Goal: Task Accomplishment & Management: Complete application form

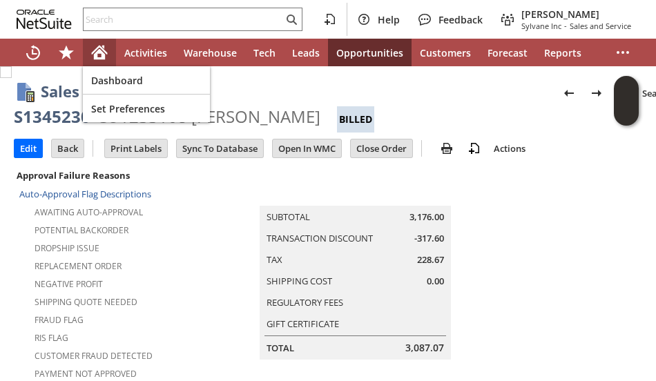
click at [99, 54] on icon "Home" at bounding box center [99, 52] width 17 height 17
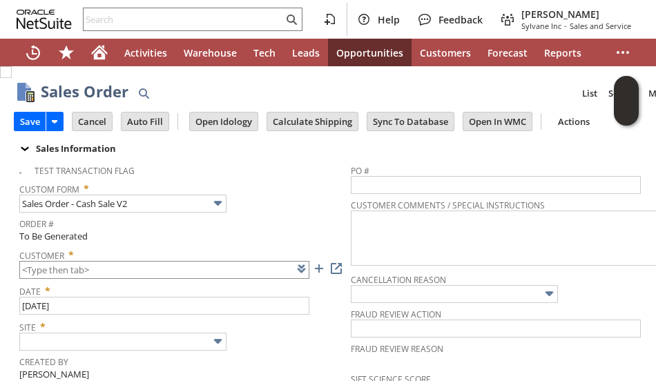
click at [141, 265] on input "text" at bounding box center [164, 270] width 290 height 18
type input "CU1084831 Thomas Kurtz"
click at [303, 216] on span "Order #" at bounding box center [181, 222] width 324 height 16
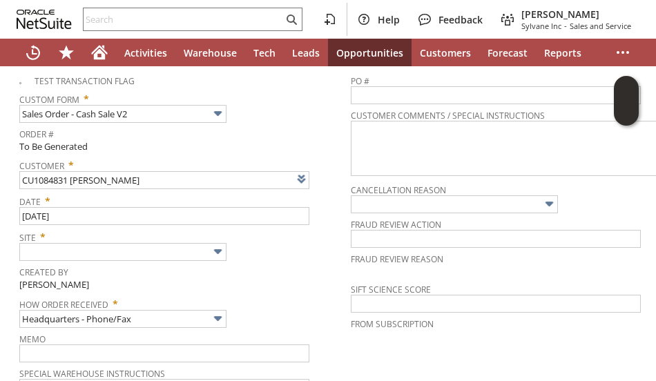
scroll to position [138, 0]
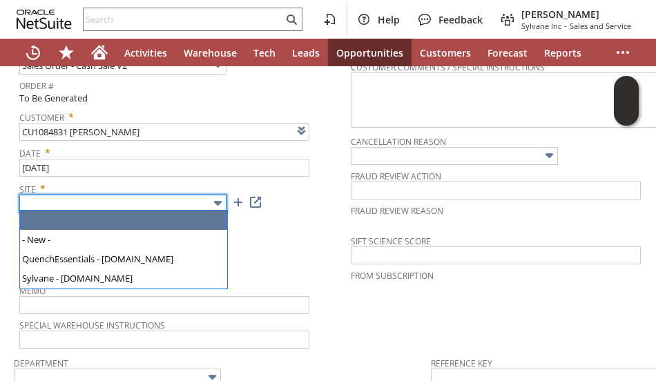
click at [102, 198] on input "text" at bounding box center [122, 204] width 207 height 18
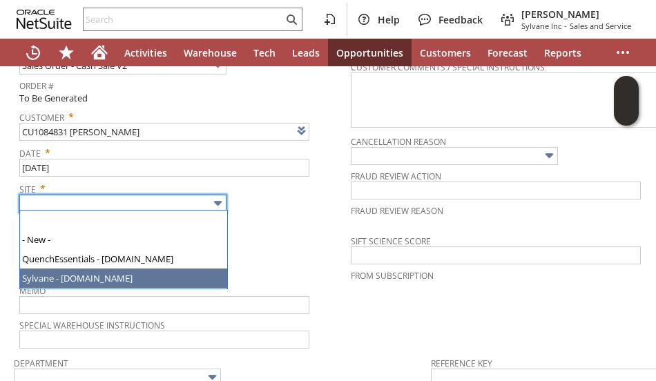
type input "Sylvane - [DOMAIN_NAME]"
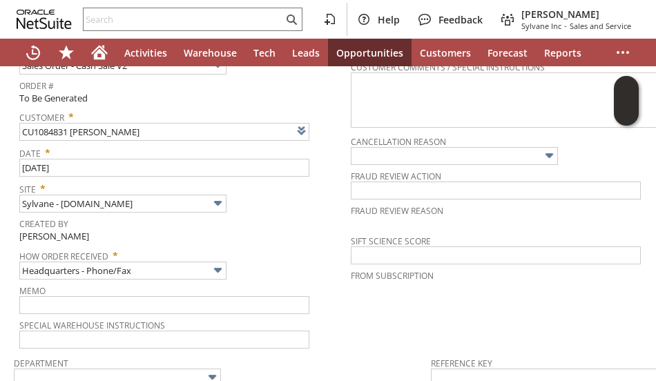
drag, startPoint x: 213, startPoint y: 247, endPoint x: 222, endPoint y: 247, distance: 9.7
click at [216, 247] on span "How Order Received *" at bounding box center [181, 253] width 324 height 17
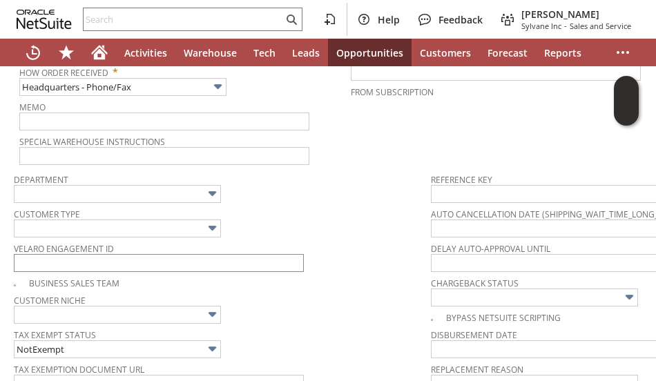
scroll to position [345, 0]
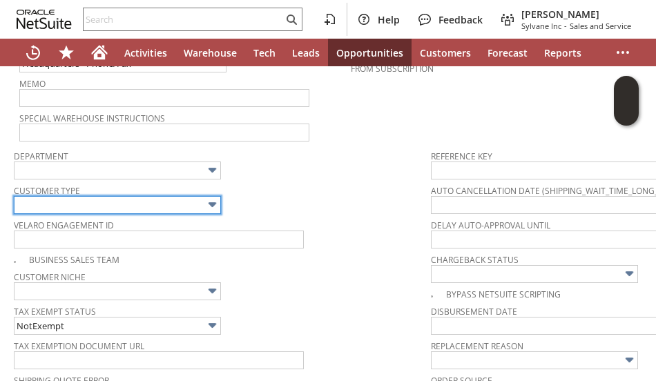
click at [106, 197] on input "text" at bounding box center [117, 205] width 207 height 18
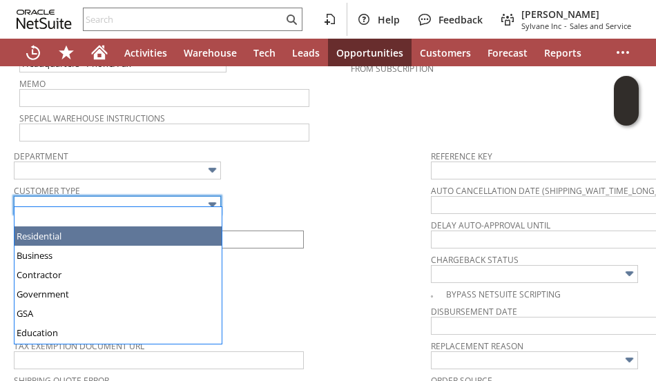
drag, startPoint x: 84, startPoint y: 235, endPoint x: 145, endPoint y: 224, distance: 61.7
type input "Residential"
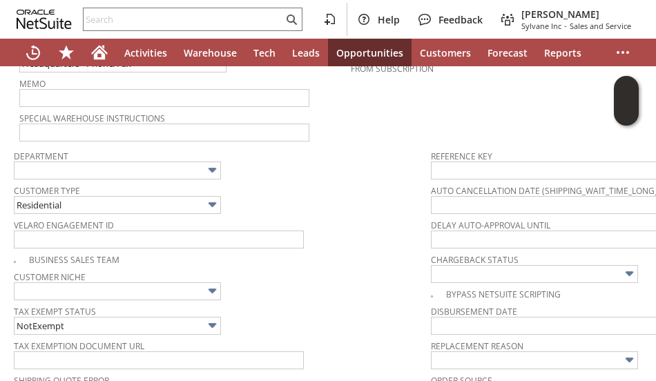
click at [301, 201] on div "Customer Type Residential" at bounding box center [219, 197] width 410 height 33
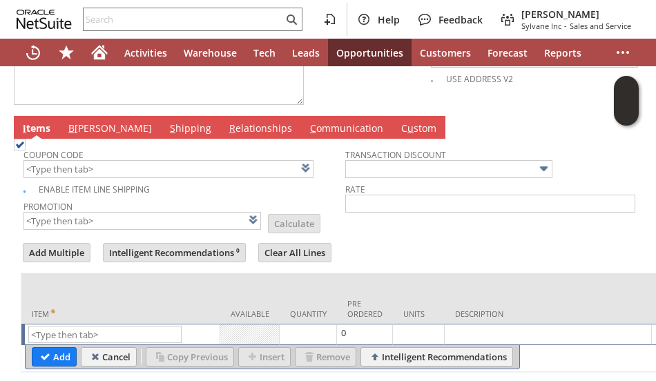
scroll to position [732, 0]
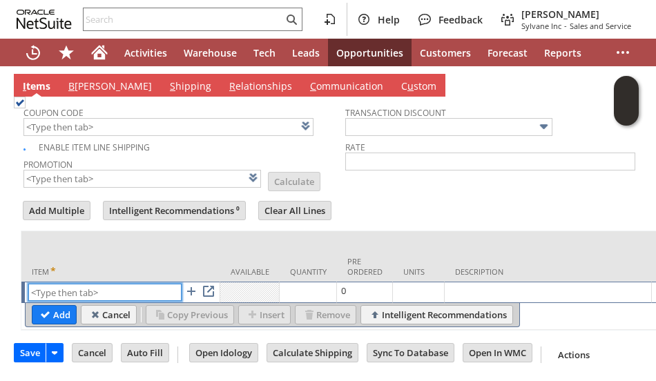
click at [119, 284] on input "text" at bounding box center [104, 292] width 153 height 17
paste input "dr2545"
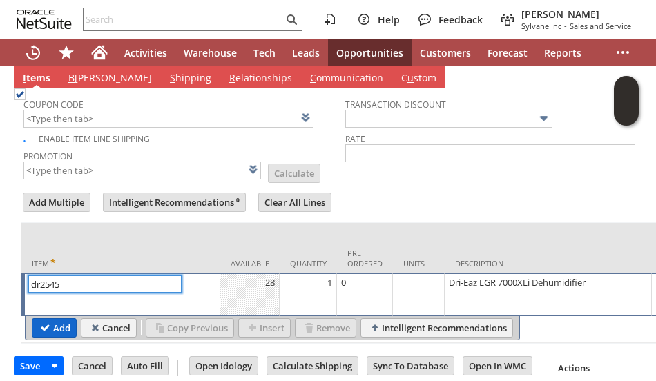
type input "dr2545"
click at [64, 319] on input "Add" at bounding box center [53, 328] width 43 height 18
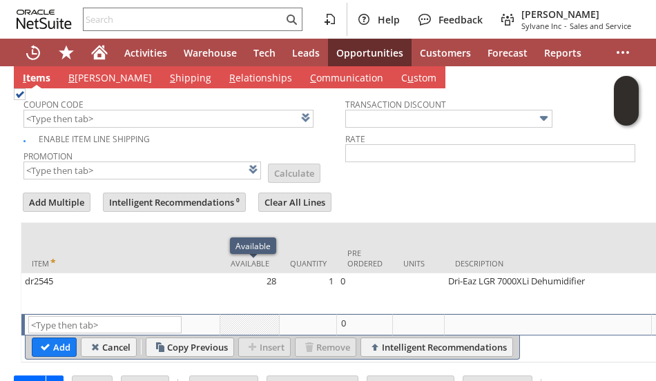
type input "Intelligent Recommendations¹⁰"
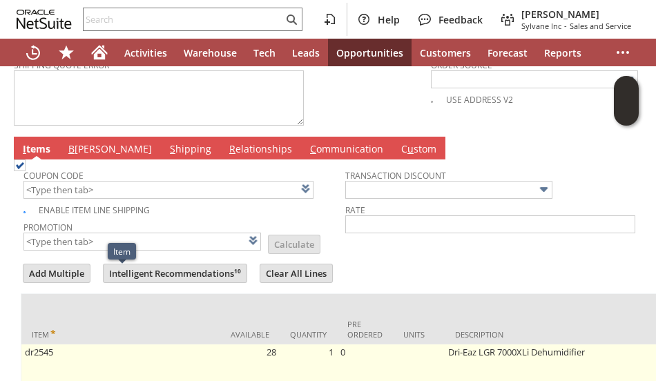
scroll to position [594, 0]
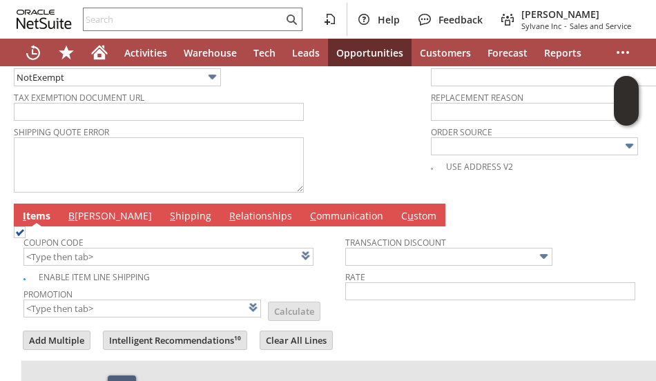
click at [68, 209] on link "B illing" at bounding box center [110, 216] width 90 height 15
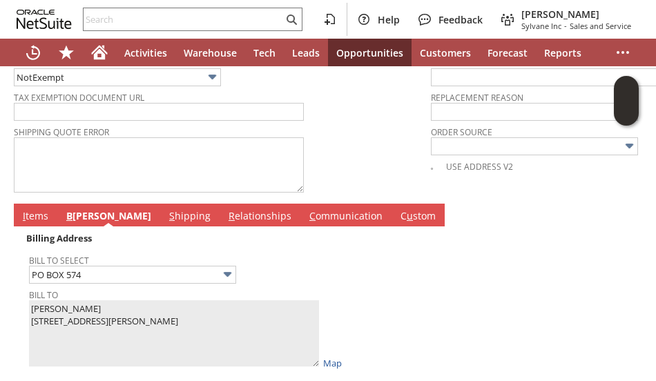
click at [370, 272] on td at bounding box center [508, 300] width 318 height 142
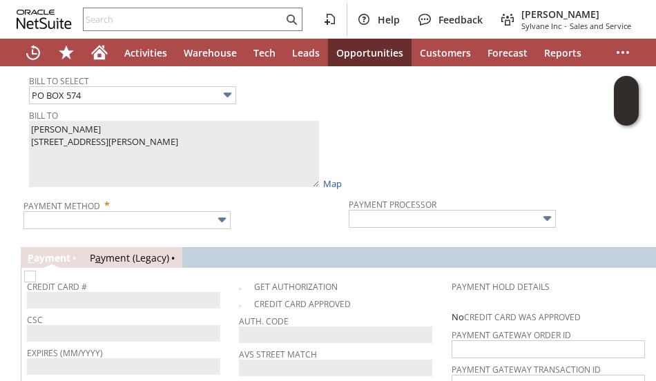
scroll to position [651, 0]
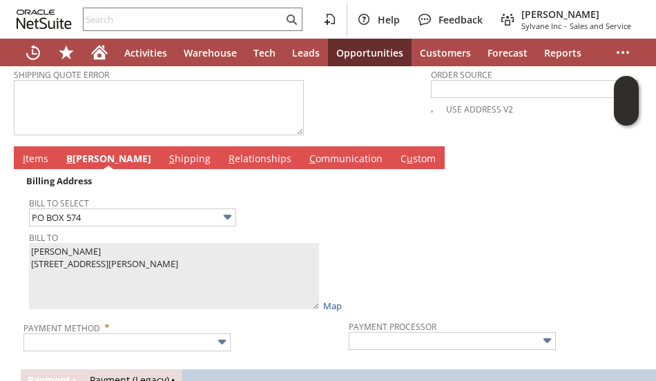
click at [30, 152] on link "I tems" at bounding box center [35, 159] width 32 height 15
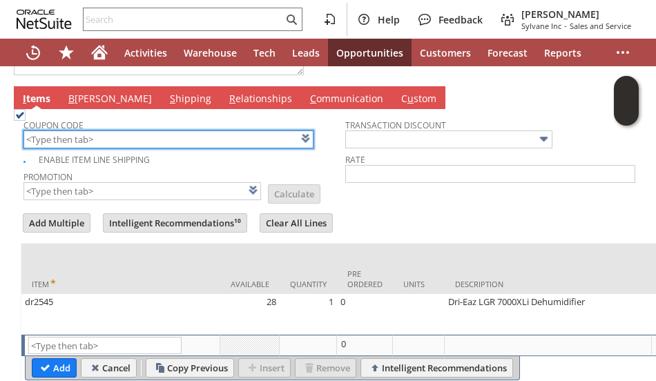
scroll to position [772, 0]
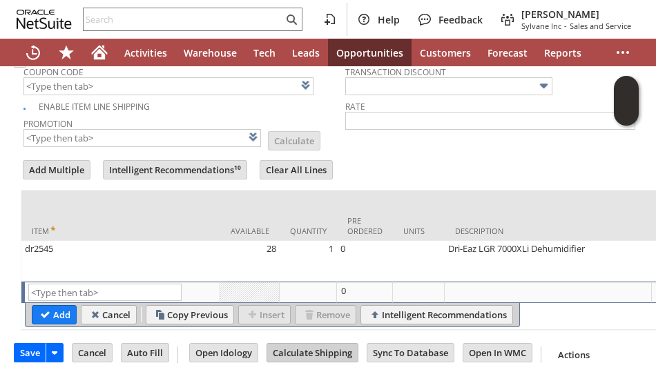
click at [306, 344] on input "Calculate Shipping" at bounding box center [312, 353] width 90 height 18
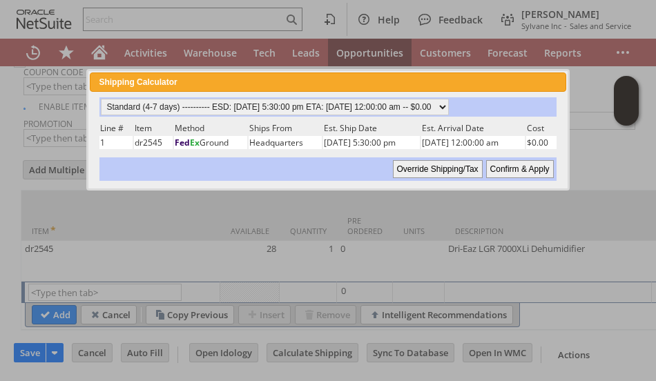
click at [507, 166] on input "Confirm & Apply" at bounding box center [520, 169] width 68 height 18
type input "Add"
type input "Copy Previous"
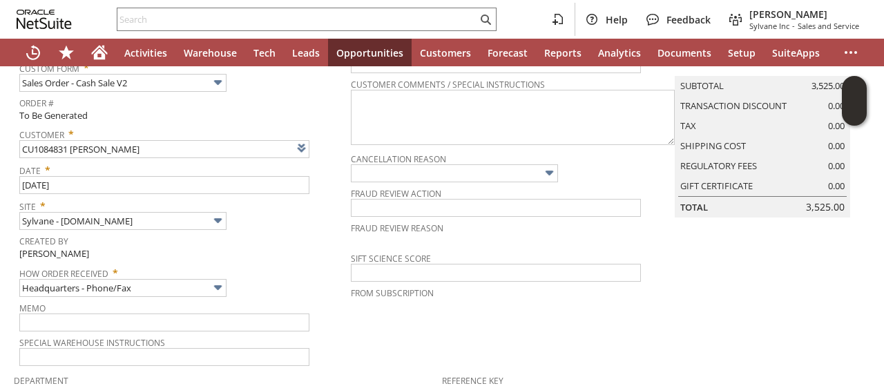
scroll to position [81, 0]
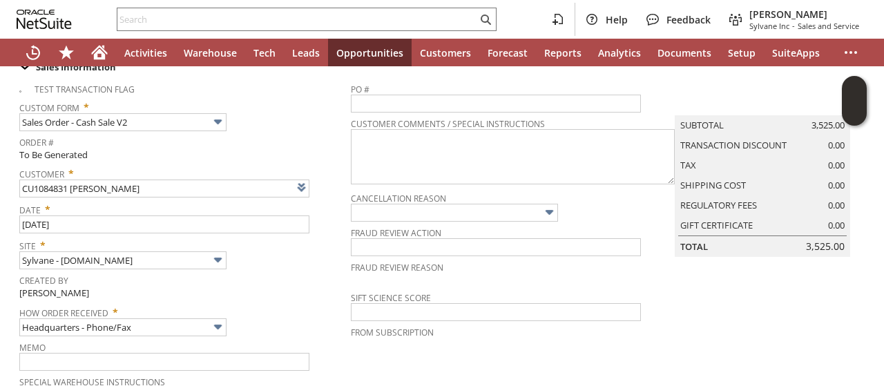
click at [307, 124] on div "Custom Form * Sales Order - Cash Sale V2" at bounding box center [181, 114] width 324 height 35
click at [276, 115] on div "Custom Form * Sales Order - Cash Sale V2" at bounding box center [181, 114] width 324 height 35
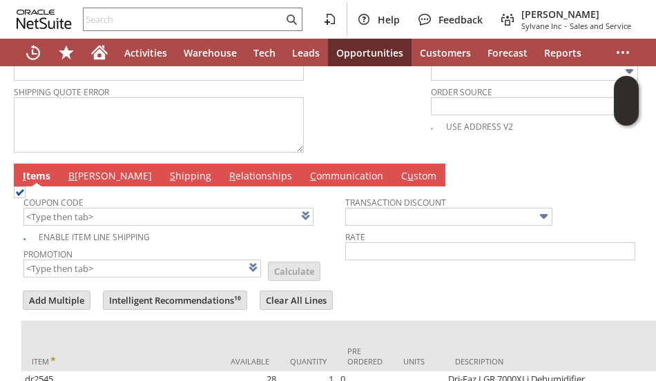
scroll to position [772, 0]
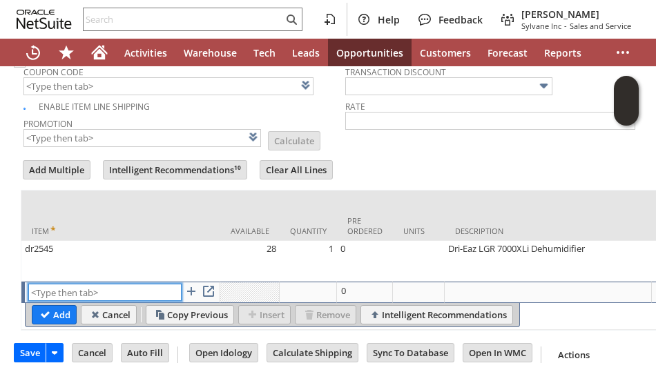
click at [62, 284] on input "text" at bounding box center [104, 292] width 153 height 17
paste input "dr8457"
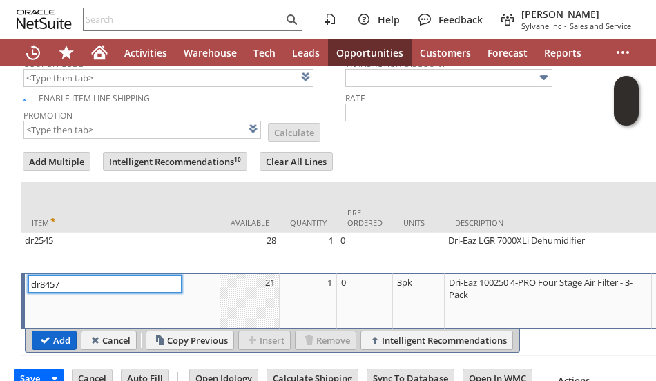
type input "dr8457"
click at [48, 333] on input "Add" at bounding box center [53, 340] width 43 height 18
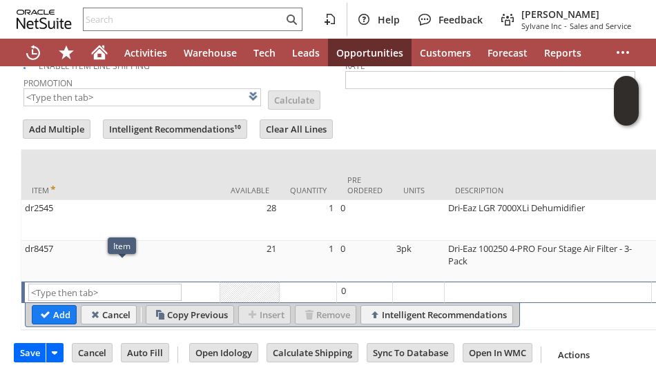
scroll to position [826, 0]
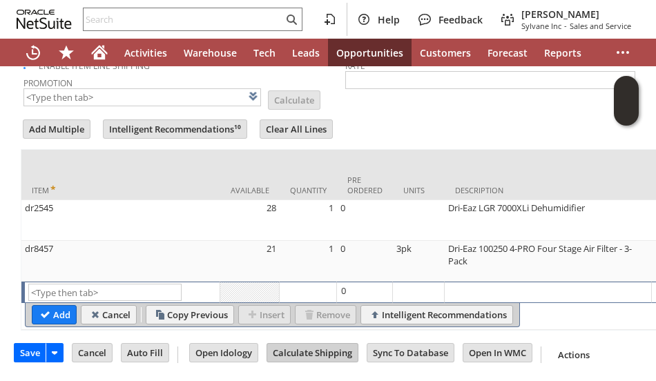
click at [309, 346] on input "Calculate Shipping" at bounding box center [312, 353] width 90 height 18
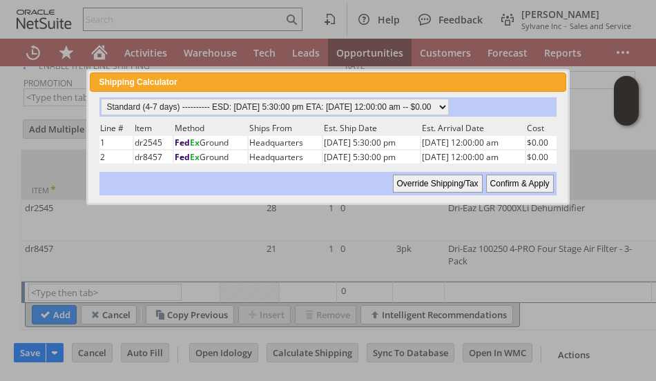
click at [508, 179] on input "Confirm & Apply" at bounding box center [520, 184] width 68 height 18
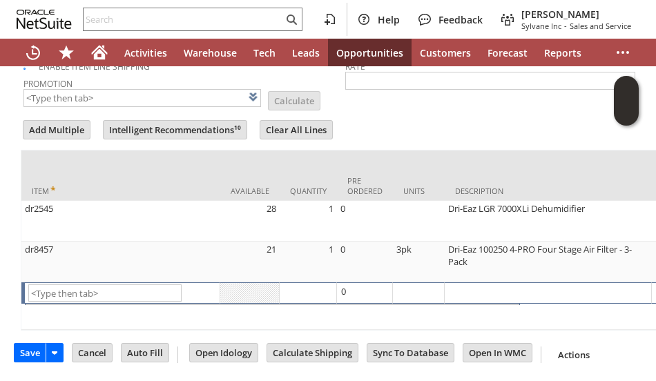
type input "Add"
type input "Copy Previous"
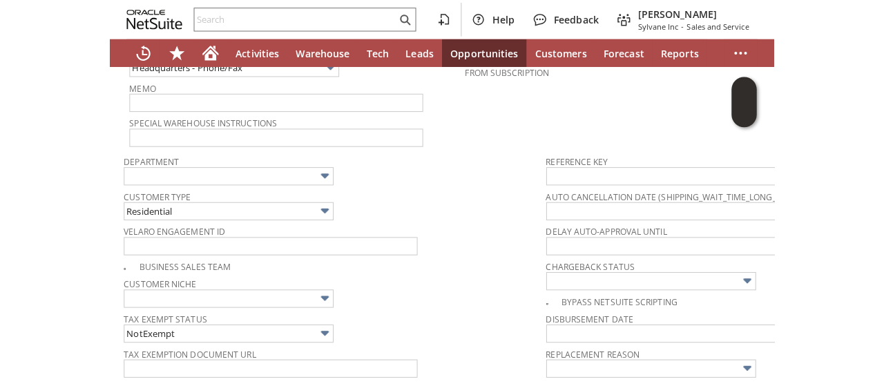
scroll to position [0, 0]
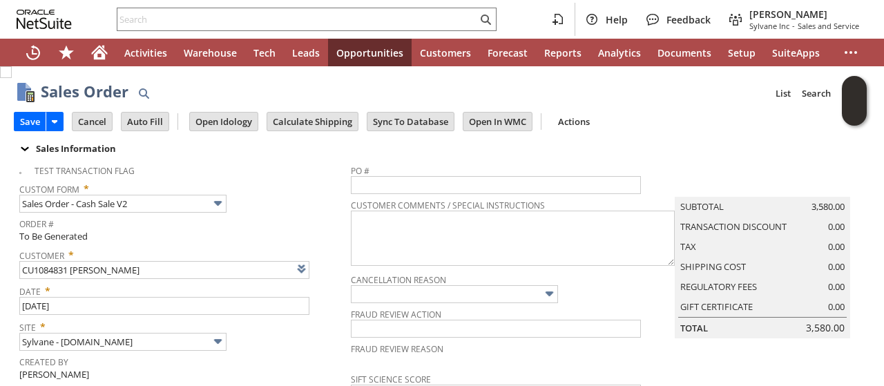
click at [331, 195] on div "Custom Form * Sales Order - Cash Sale V2" at bounding box center [181, 195] width 324 height 35
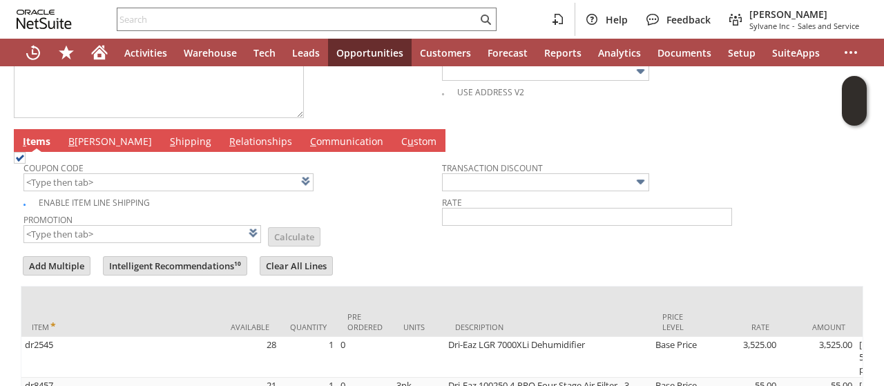
scroll to position [690, 0]
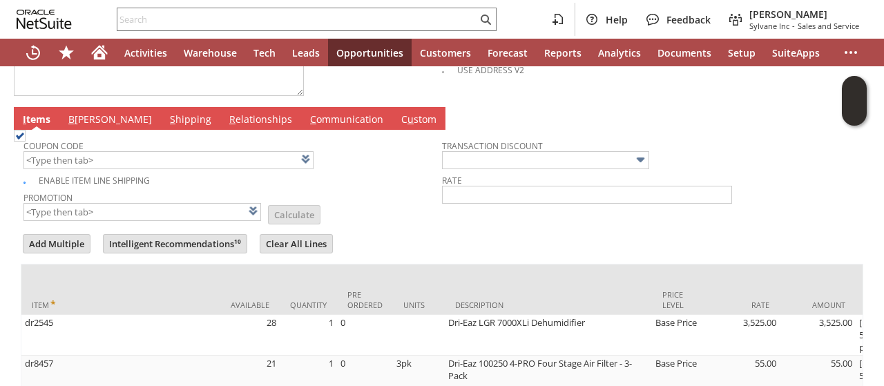
click at [88, 113] on link "B illing" at bounding box center [110, 120] width 90 height 15
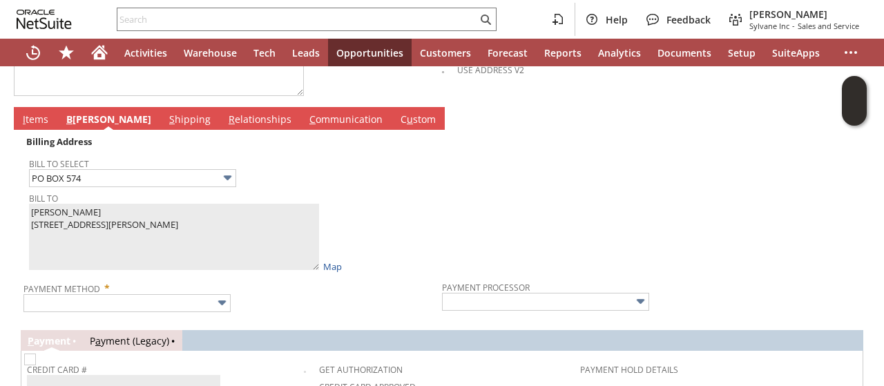
click at [362, 199] on div "Bill To Thomas Kurtz PO BOX 574 Spofford NH 03462 United States Map" at bounding box center [232, 230] width 406 height 84
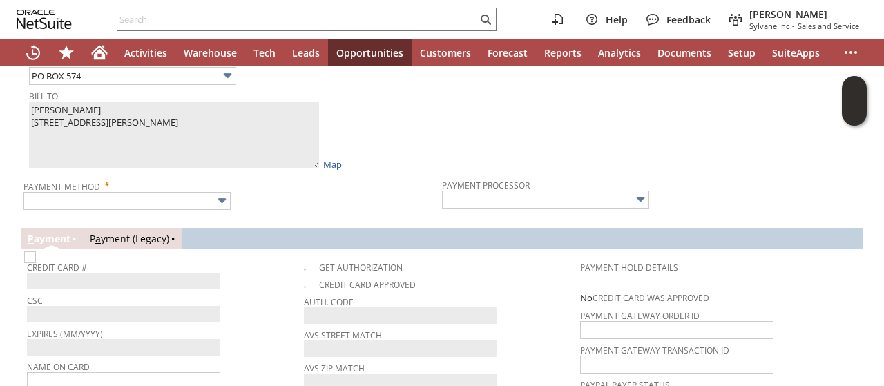
scroll to position [980, 0]
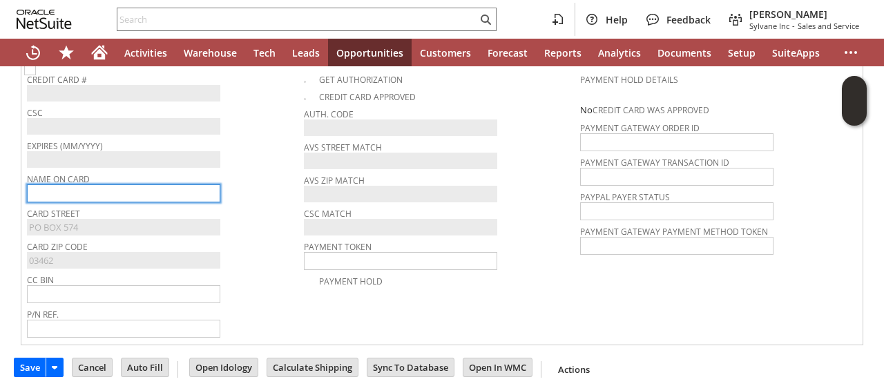
click at [137, 186] on input "text" at bounding box center [123, 193] width 193 height 18
paste input "Thomas Kurtz"
type input "Thomas Kurtz"
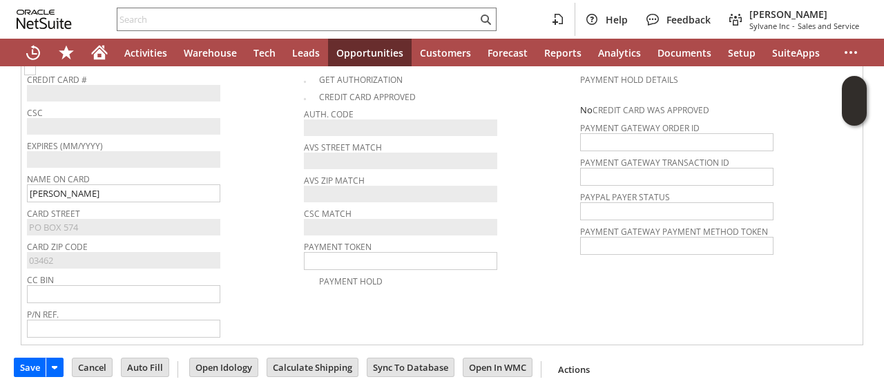
click at [264, 182] on div "Name On Card Thomas Kurtz" at bounding box center [162, 185] width 270 height 33
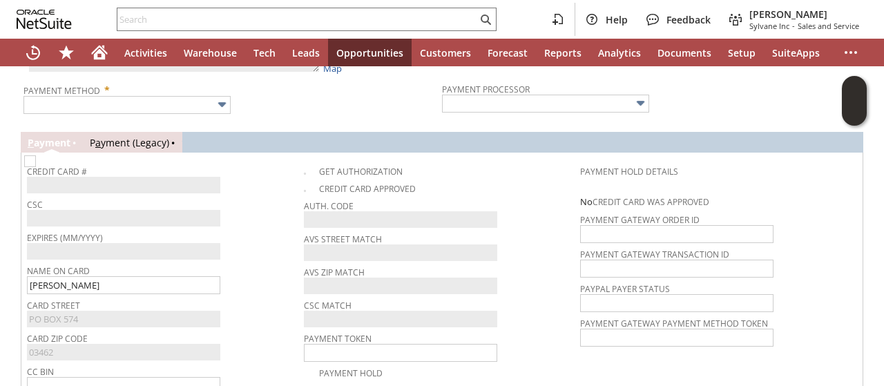
scroll to position [773, 0]
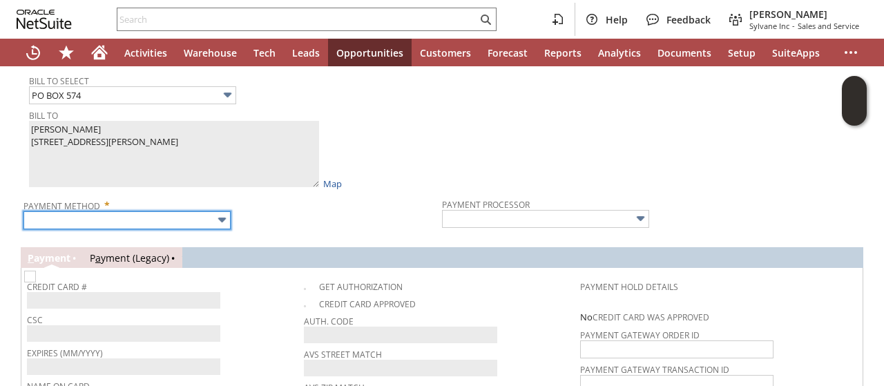
click at [146, 211] on input "text" at bounding box center [126, 220] width 207 height 18
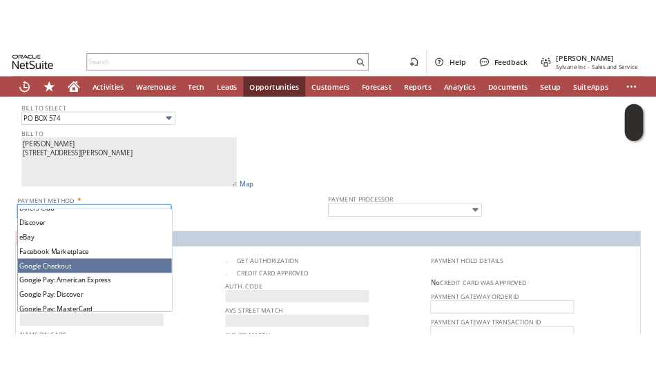
scroll to position [385, 0]
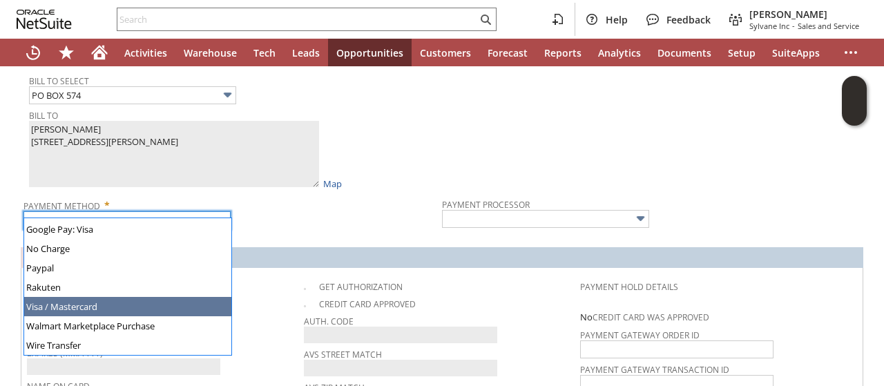
type input "Visa / Mastercard"
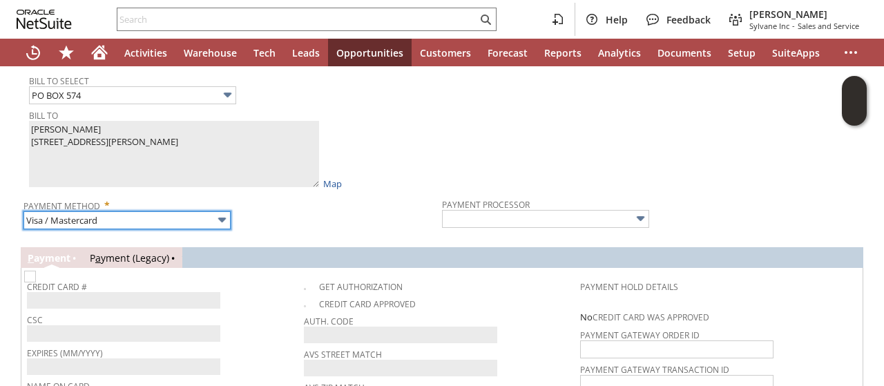
type input "Braintree"
checkbox input "true"
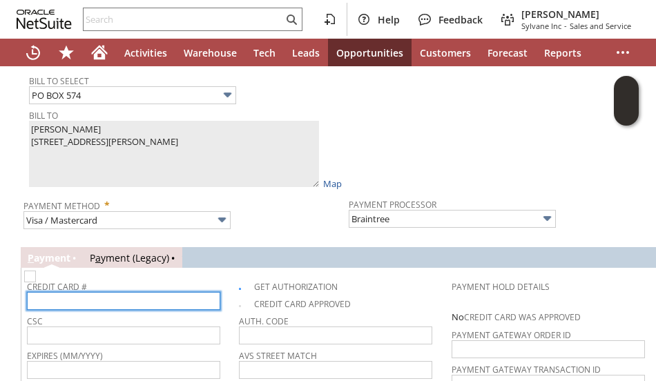
click at [57, 292] on input "text" at bounding box center [123, 301] width 193 height 18
type input "4147"
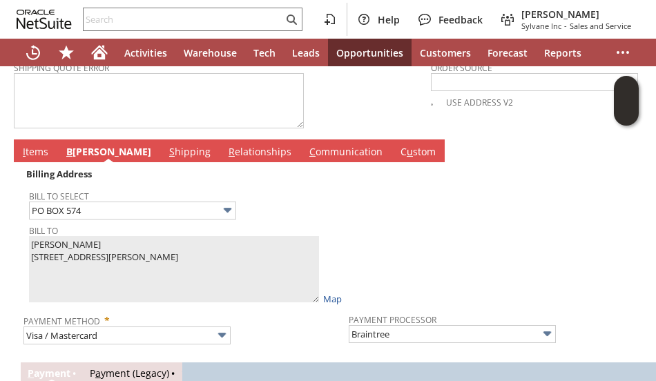
scroll to position [566, 0]
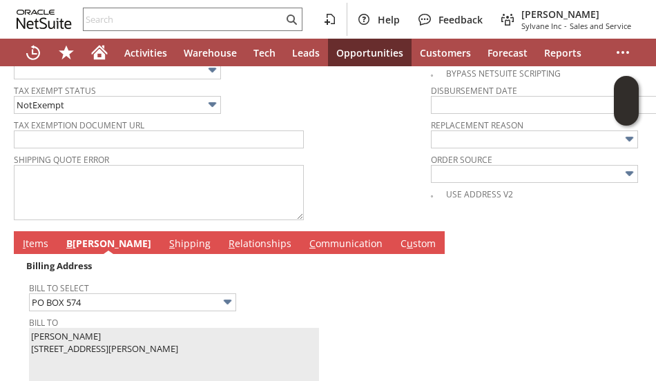
click at [39, 237] on link "I tems" at bounding box center [35, 244] width 32 height 15
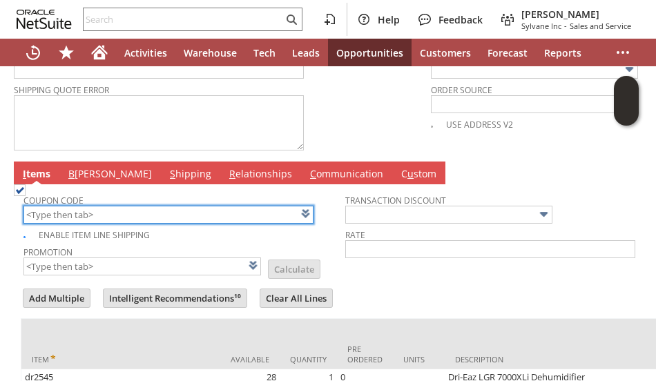
scroll to position [635, 0]
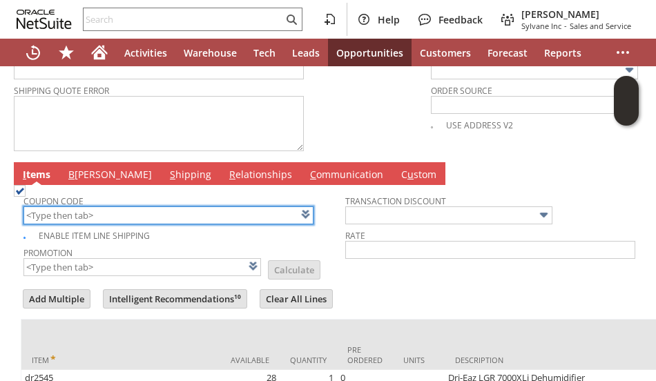
click at [109, 206] on input "text" at bounding box center [168, 215] width 290 height 18
paste input "FW325"
type input "FW325"
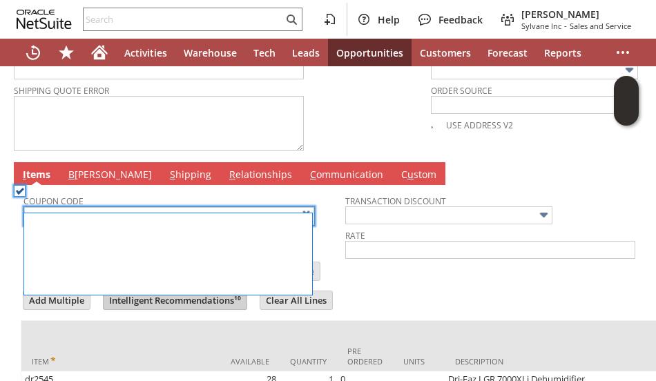
type input "FW325"
type input "Promo Code"
type input "-5.0%"
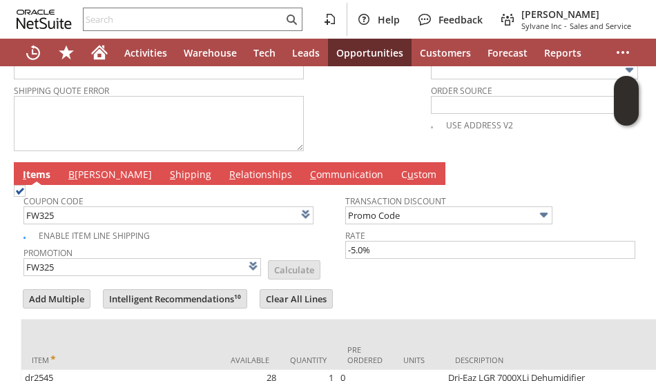
click at [372, 257] on td "Transaction Discount Promo Code Rate -5.0%" at bounding box center [506, 233] width 322 height 90
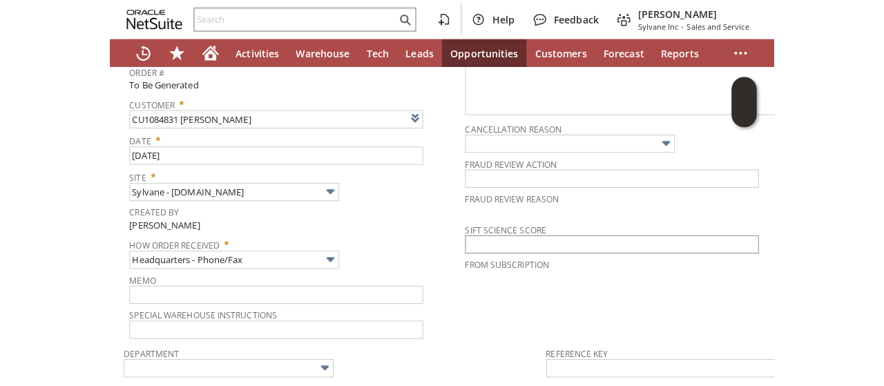
scroll to position [0, 0]
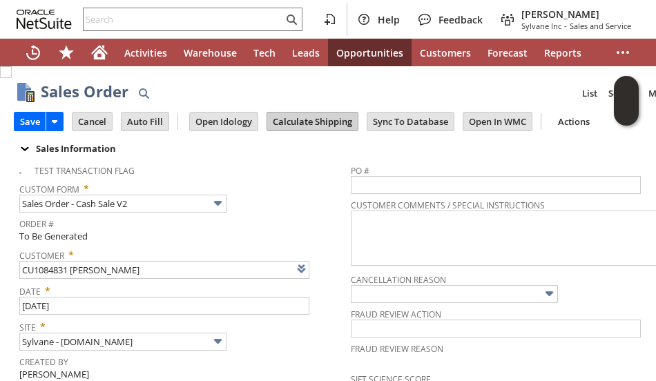
click at [326, 120] on input "Calculate Shipping" at bounding box center [312, 122] width 90 height 18
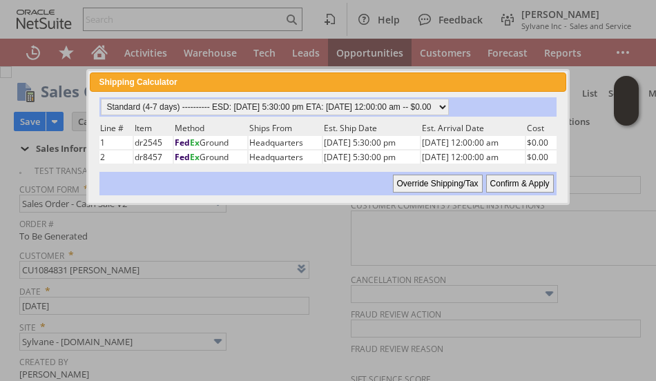
click at [508, 182] on input "Confirm & Apply" at bounding box center [520, 184] width 68 height 18
type input "Add"
type input "Copy Previous"
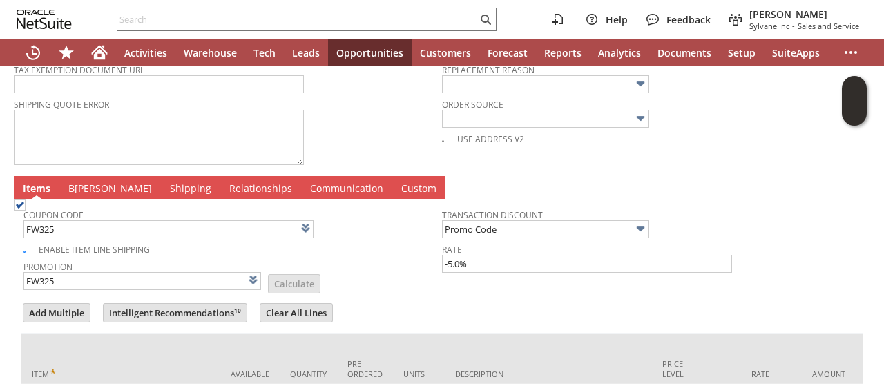
click at [90, 182] on link "B illing" at bounding box center [110, 189] width 90 height 15
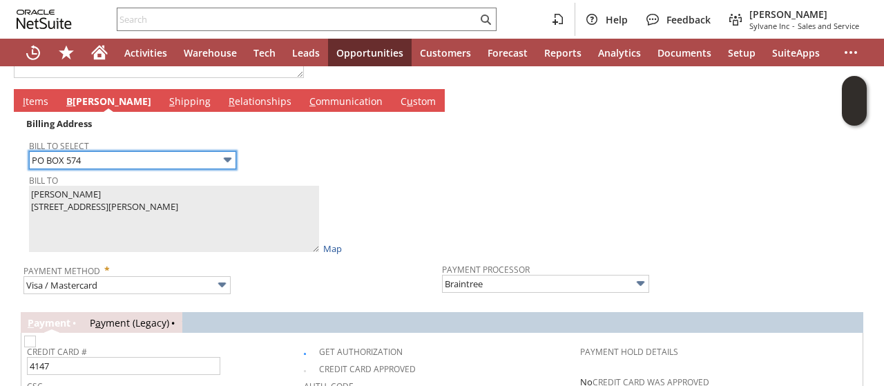
scroll to position [828, 0]
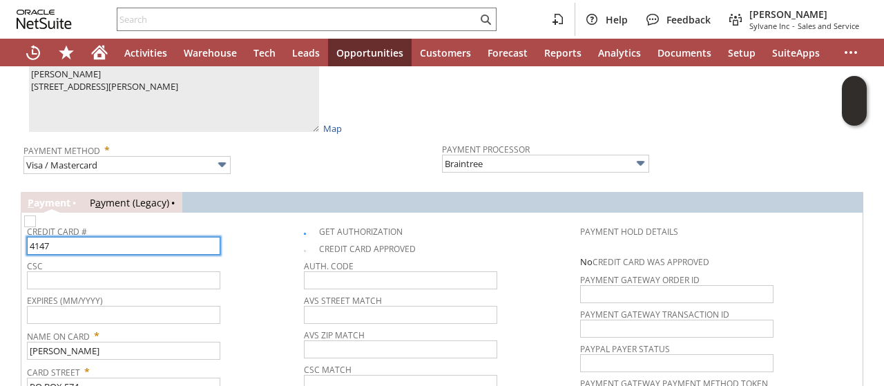
click at [113, 237] on input "4147" at bounding box center [123, 246] width 193 height 18
type input "4147202395384207"
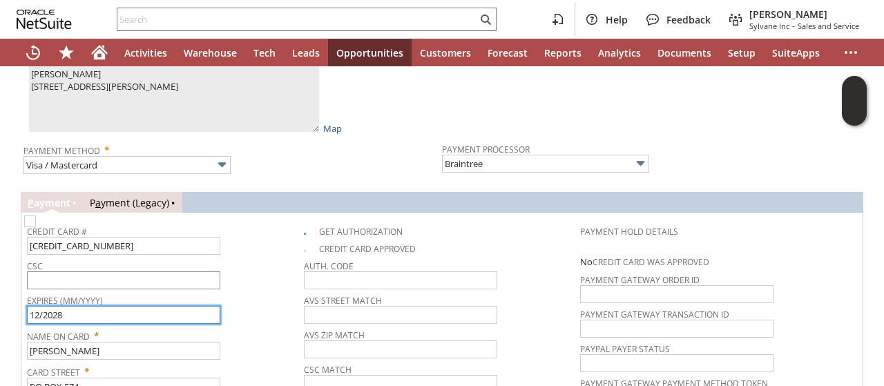
type input "12/2028"
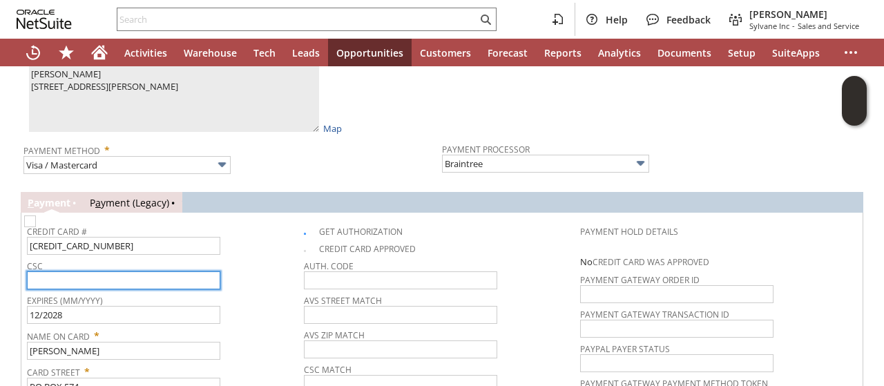
click at [114, 271] on input "text" at bounding box center [123, 280] width 193 height 18
type input "359"
click at [257, 238] on div "Credit Card # 4147202395384207" at bounding box center [162, 238] width 270 height 33
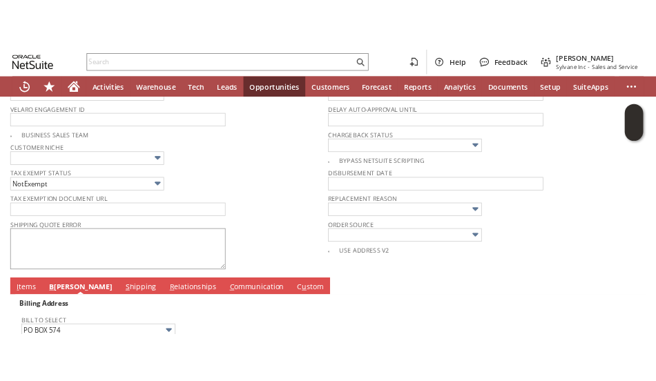
scroll to position [483, 0]
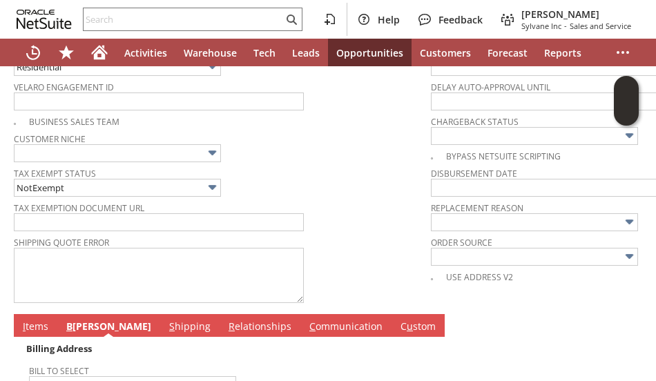
click at [301, 182] on div "Tax Exempt Status NotExempt" at bounding box center [219, 180] width 410 height 33
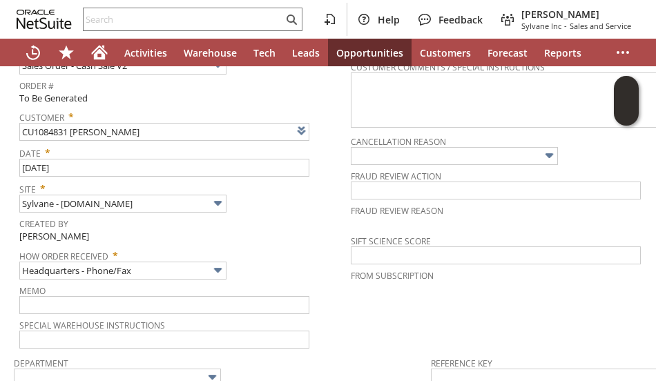
scroll to position [0, 0]
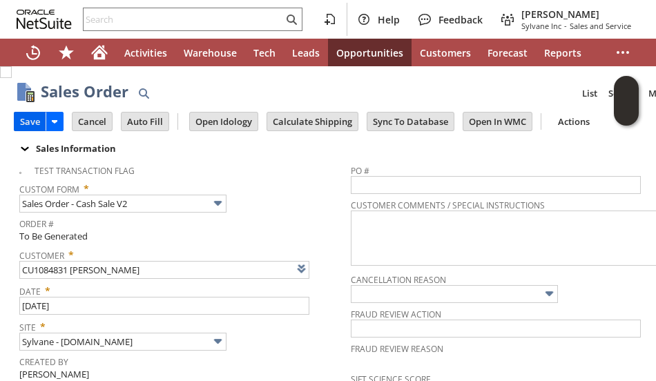
click at [33, 124] on input "Save" at bounding box center [29, 122] width 31 height 18
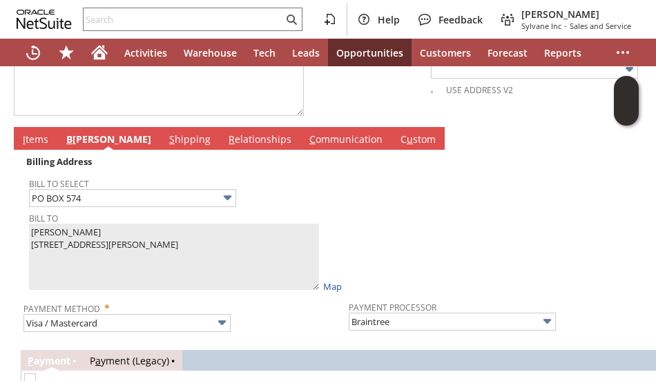
scroll to position [621, 0]
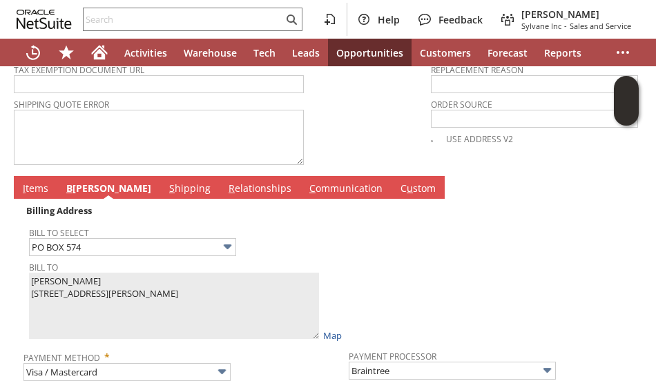
click at [306, 182] on link "C ommunication" at bounding box center [346, 189] width 80 height 15
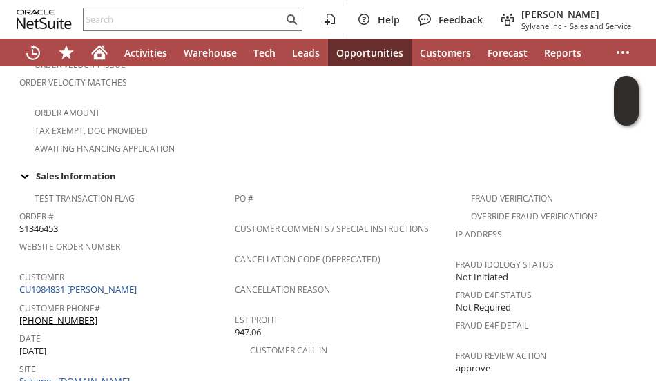
scroll to position [552, 0]
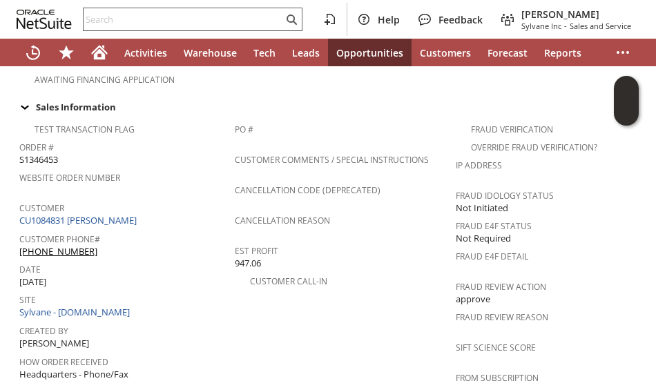
click at [126, 21] on input "text" at bounding box center [183, 19] width 199 height 17
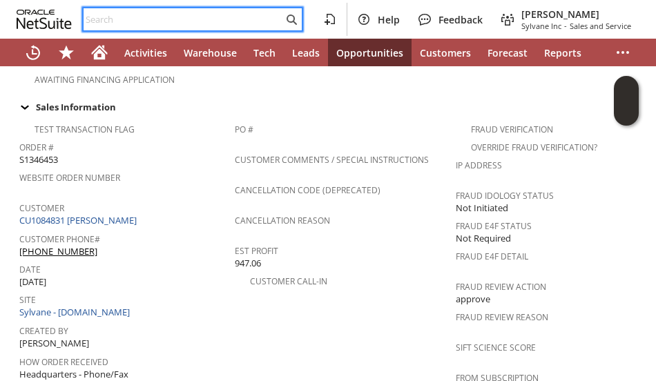
paste input "15878504406"
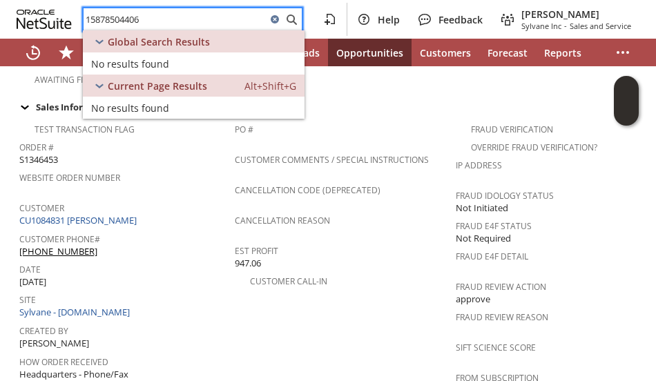
click at [92, 21] on input "15878504406" at bounding box center [175, 19] width 183 height 17
click at [162, 21] on input "5878504406" at bounding box center [175, 19] width 183 height 17
paste input "SY689C00879370D"
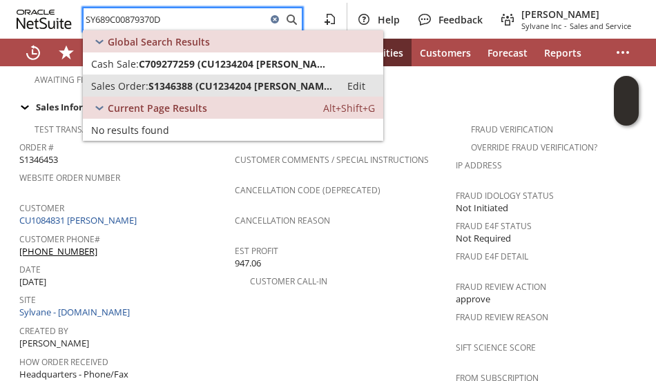
type input "SY689C00879370D"
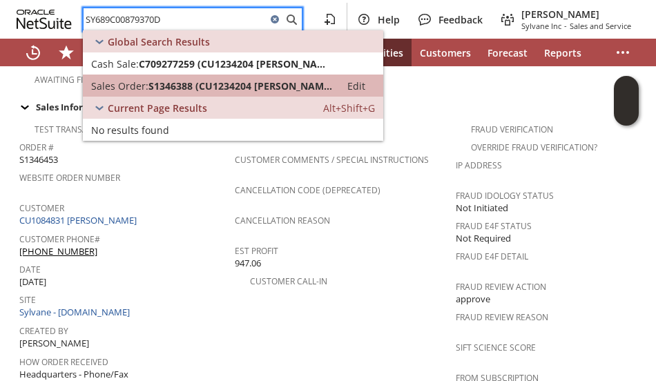
click at [201, 84] on span "S1346388 (CU1234204 Timothy Kessel)" at bounding box center [240, 85] width 184 height 13
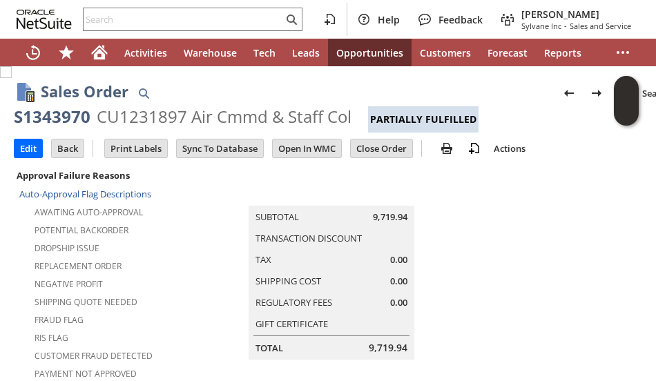
click at [55, 119] on div "S1343970" at bounding box center [52, 117] width 77 height 22
copy div "S1343970"
click at [108, 14] on input "text" at bounding box center [183, 19] width 199 height 17
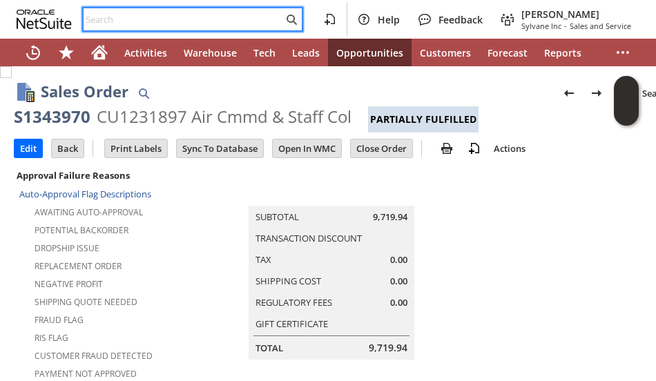
paste input "S1335968"
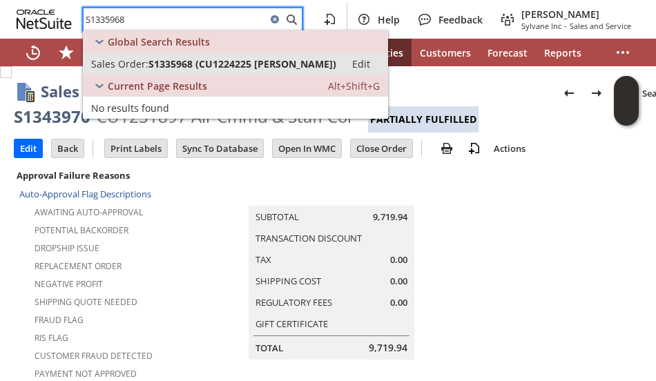
type input "S1335968"
click at [153, 63] on span "S1335968 (CU1224225 Daniel McCarthy)" at bounding box center [242, 63] width 188 height 13
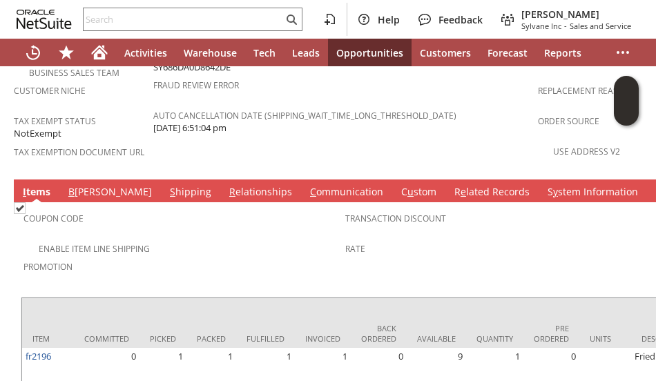
scroll to position [1144, 0]
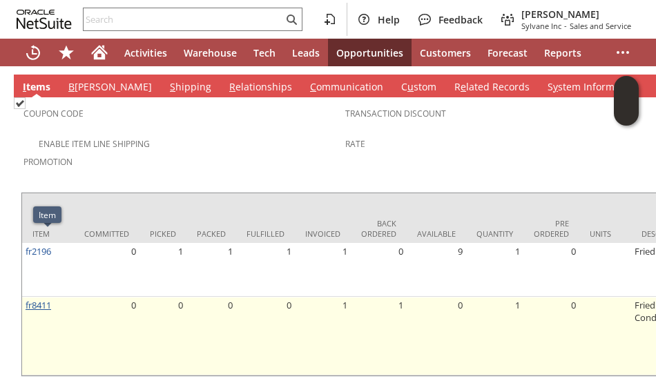
click at [41, 299] on link "fr8411" at bounding box center [39, 305] width 26 height 12
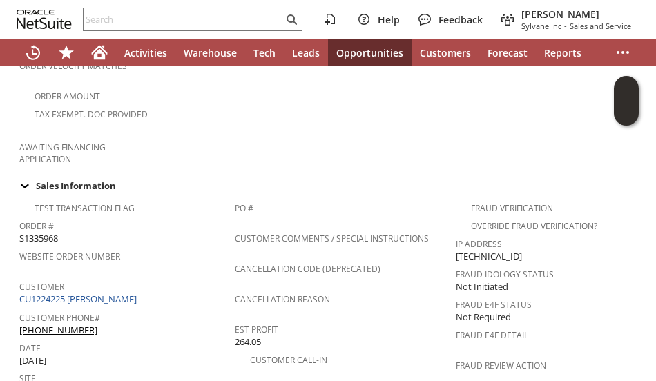
scroll to position [483, 0]
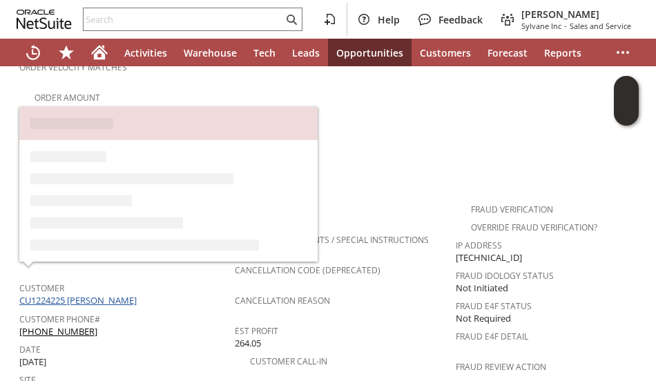
click at [109, 294] on link "CU1224225 Daniel McCarthy" at bounding box center [79, 300] width 121 height 12
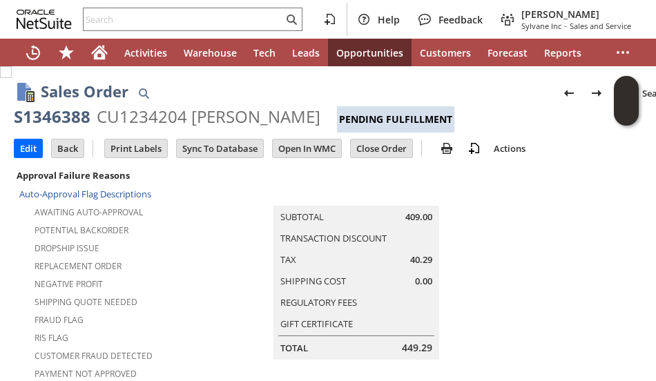
click at [153, 108] on div "CU1234204 [PERSON_NAME]" at bounding box center [209, 117] width 224 height 22
copy div "CU1234204"
